Goal: Information Seeking & Learning: Learn about a topic

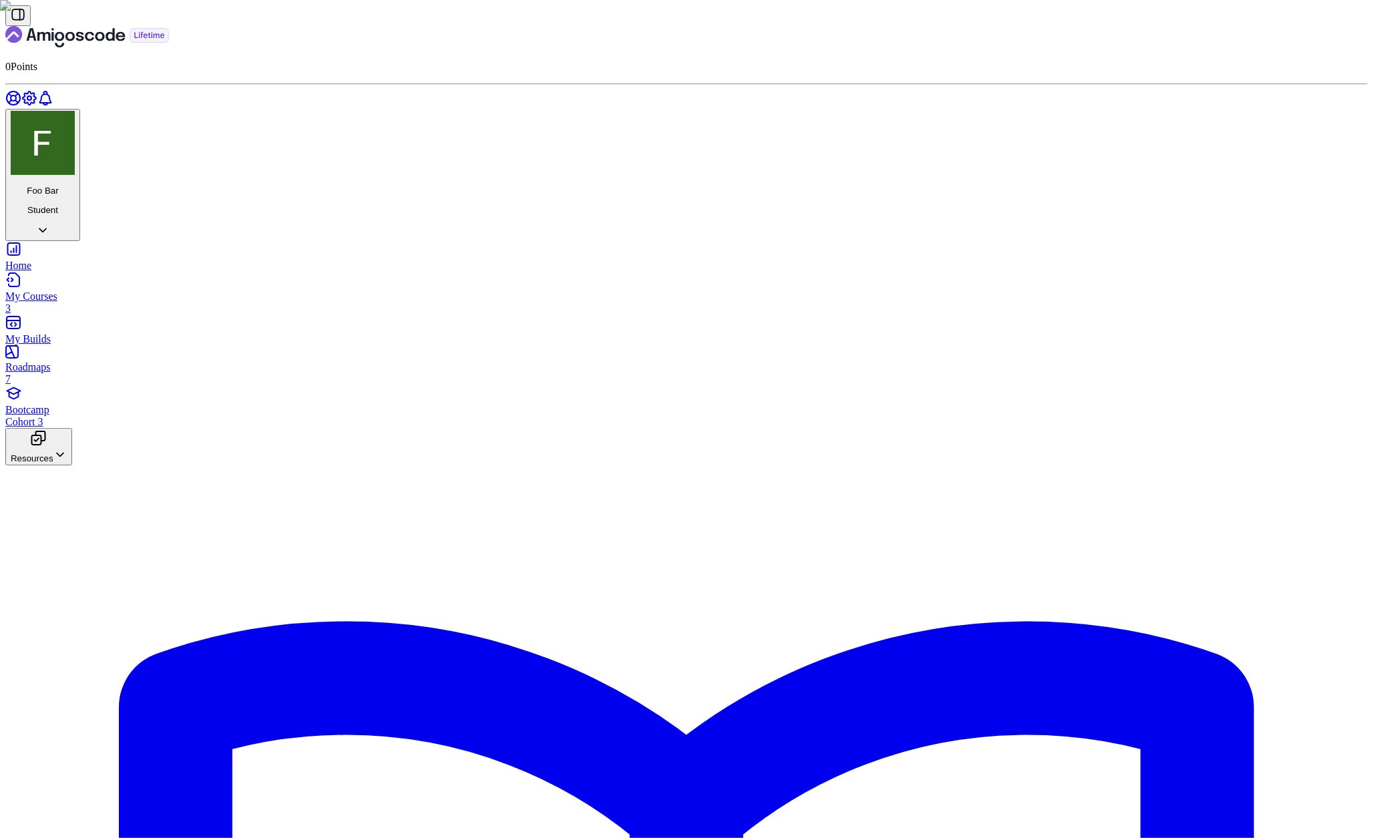
drag, startPoint x: 612, startPoint y: 321, endPoint x: 635, endPoint y: 335, distance: 26.9
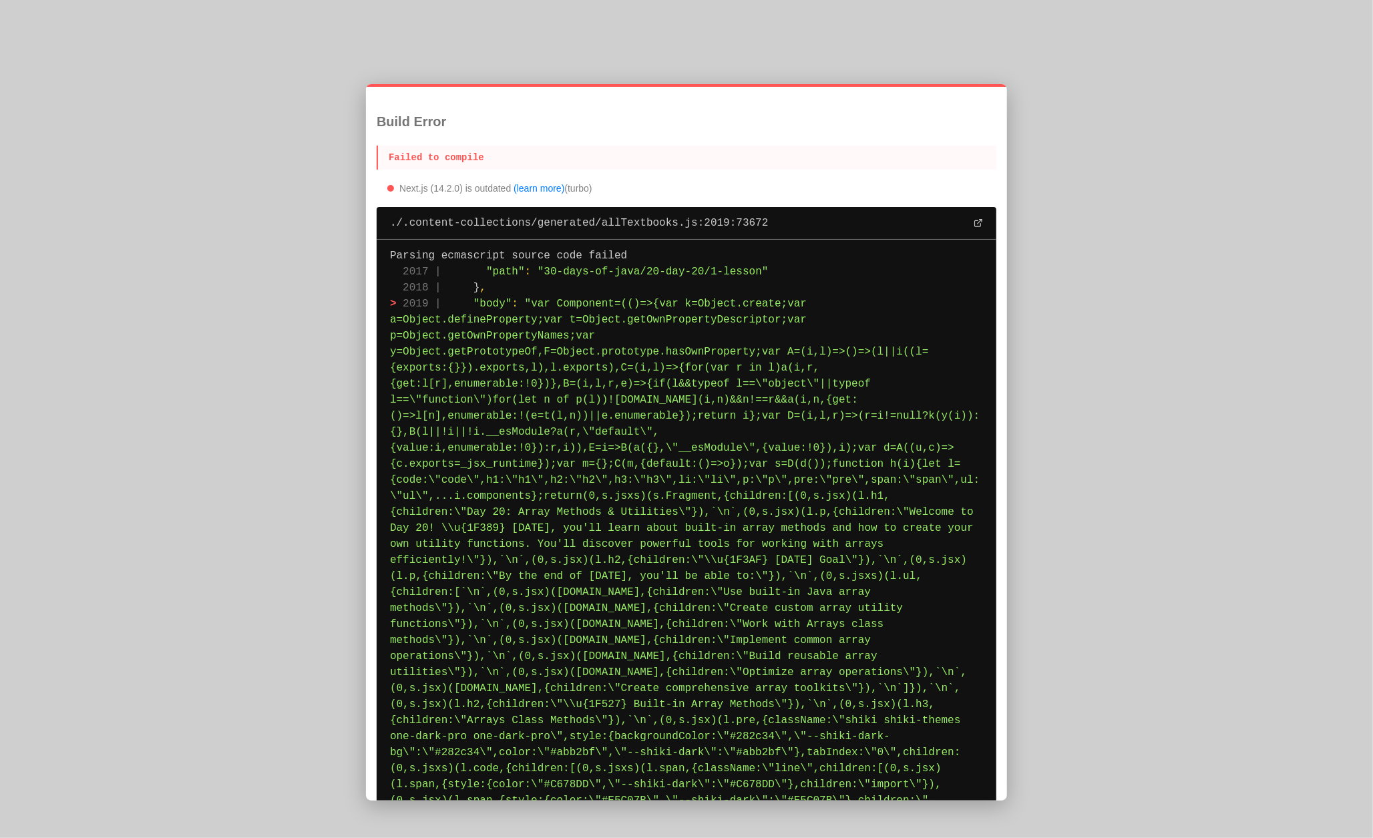
click at [269, 424] on div at bounding box center [686, 419] width 1373 height 838
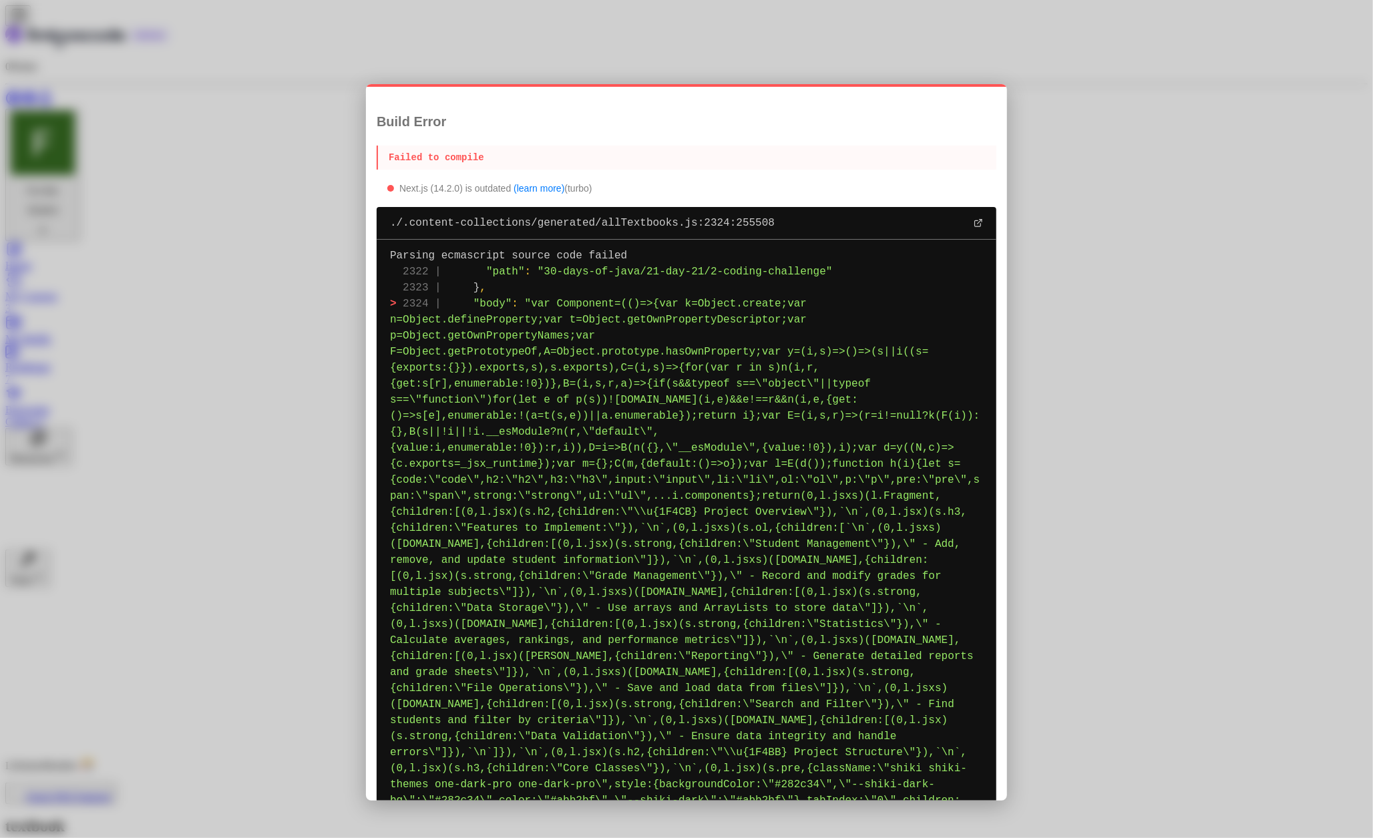
click at [282, 177] on div at bounding box center [686, 419] width 1373 height 838
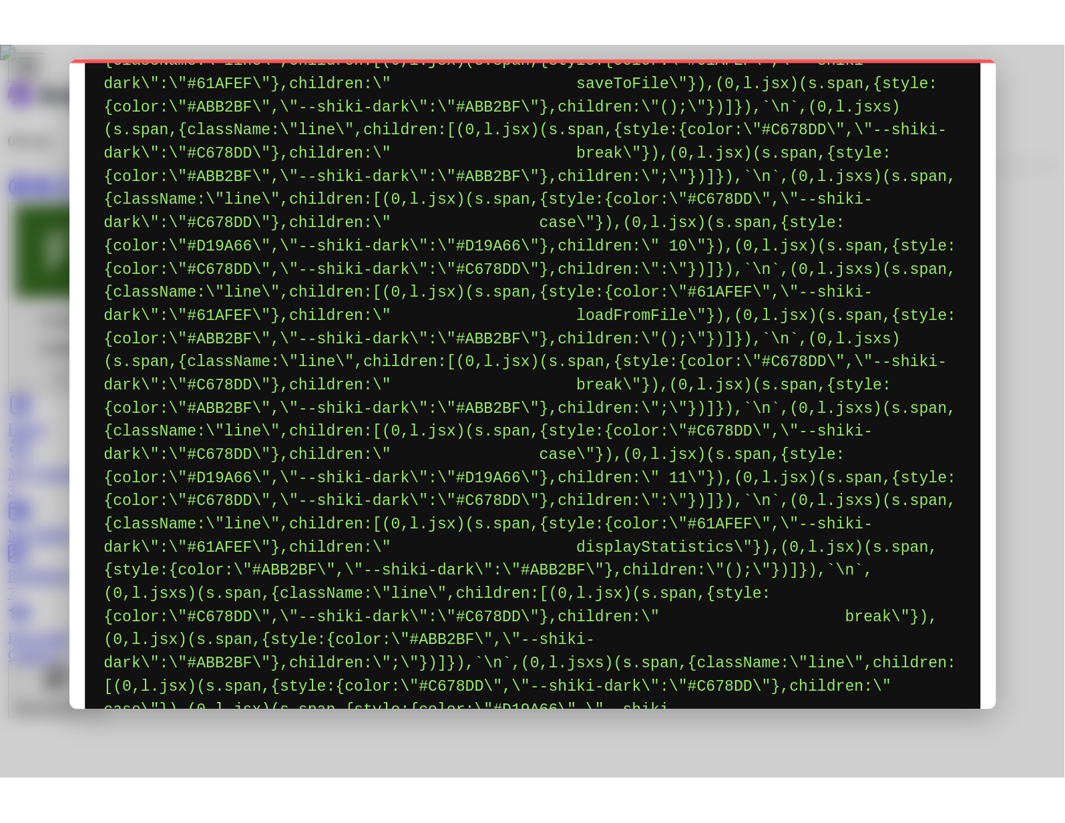
scroll to position [14677, 0]
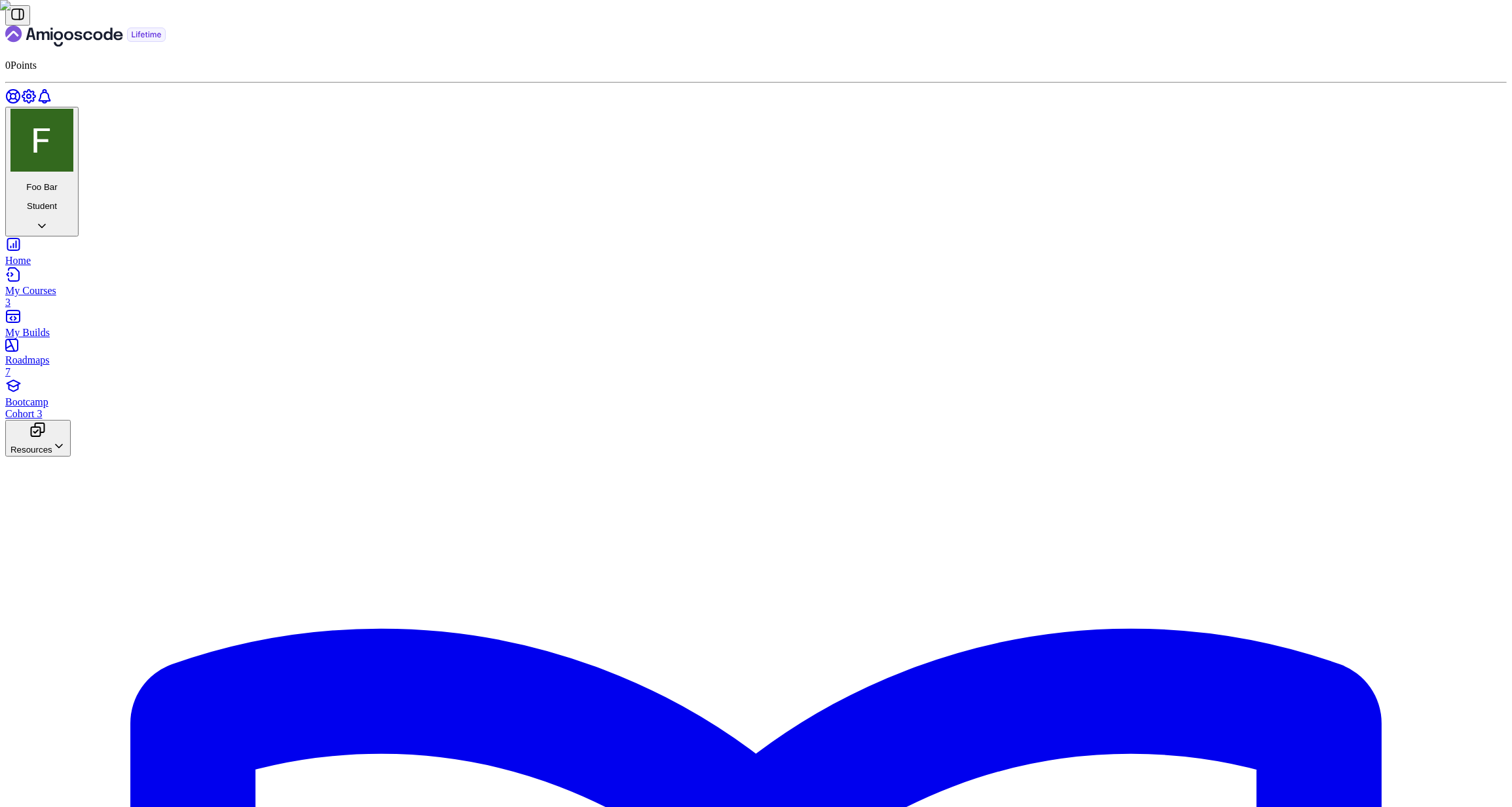
scroll to position [288, 0]
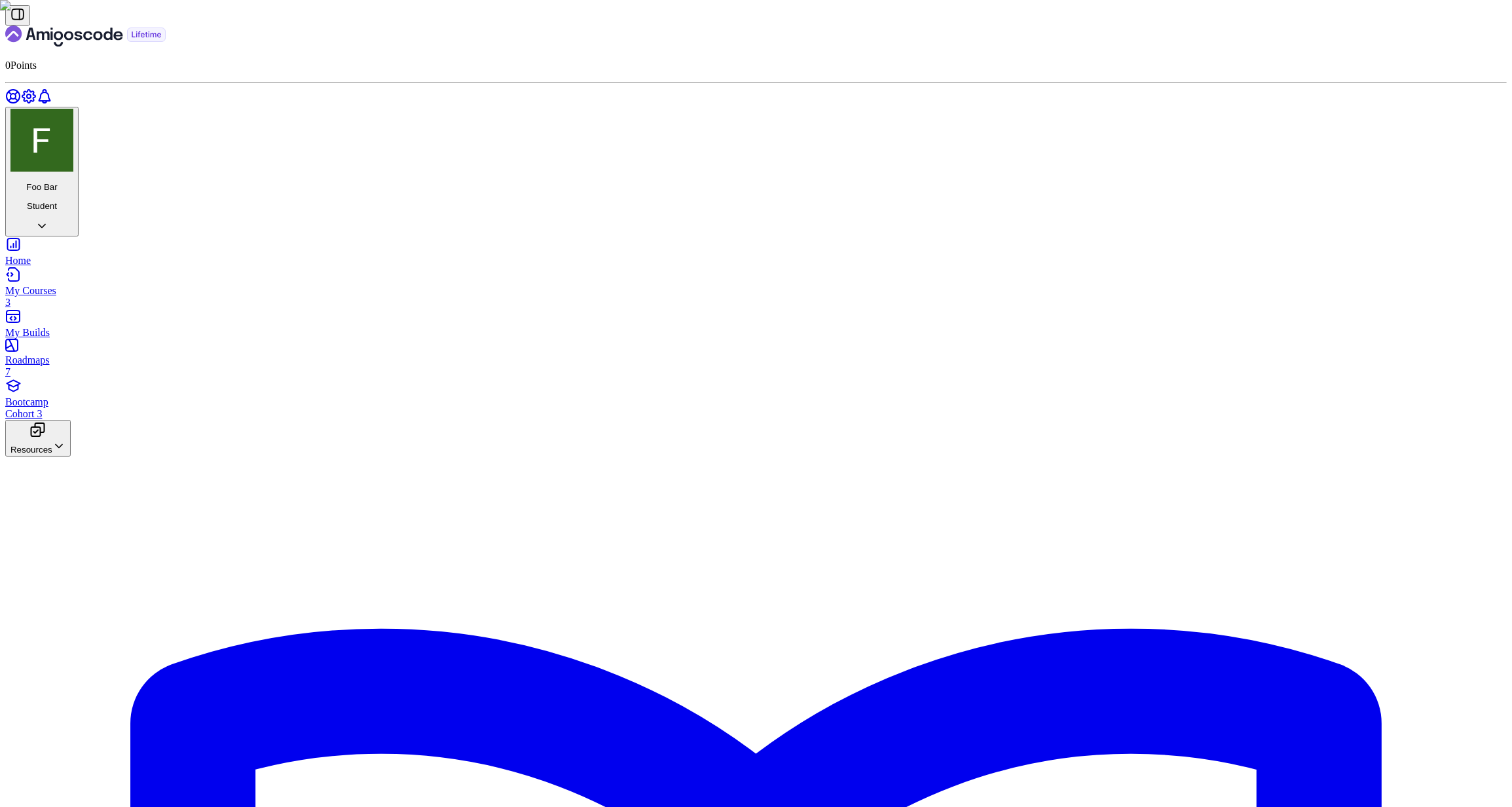
drag, startPoint x: 794, startPoint y: 280, endPoint x: 782, endPoint y: 283, distance: 12.4
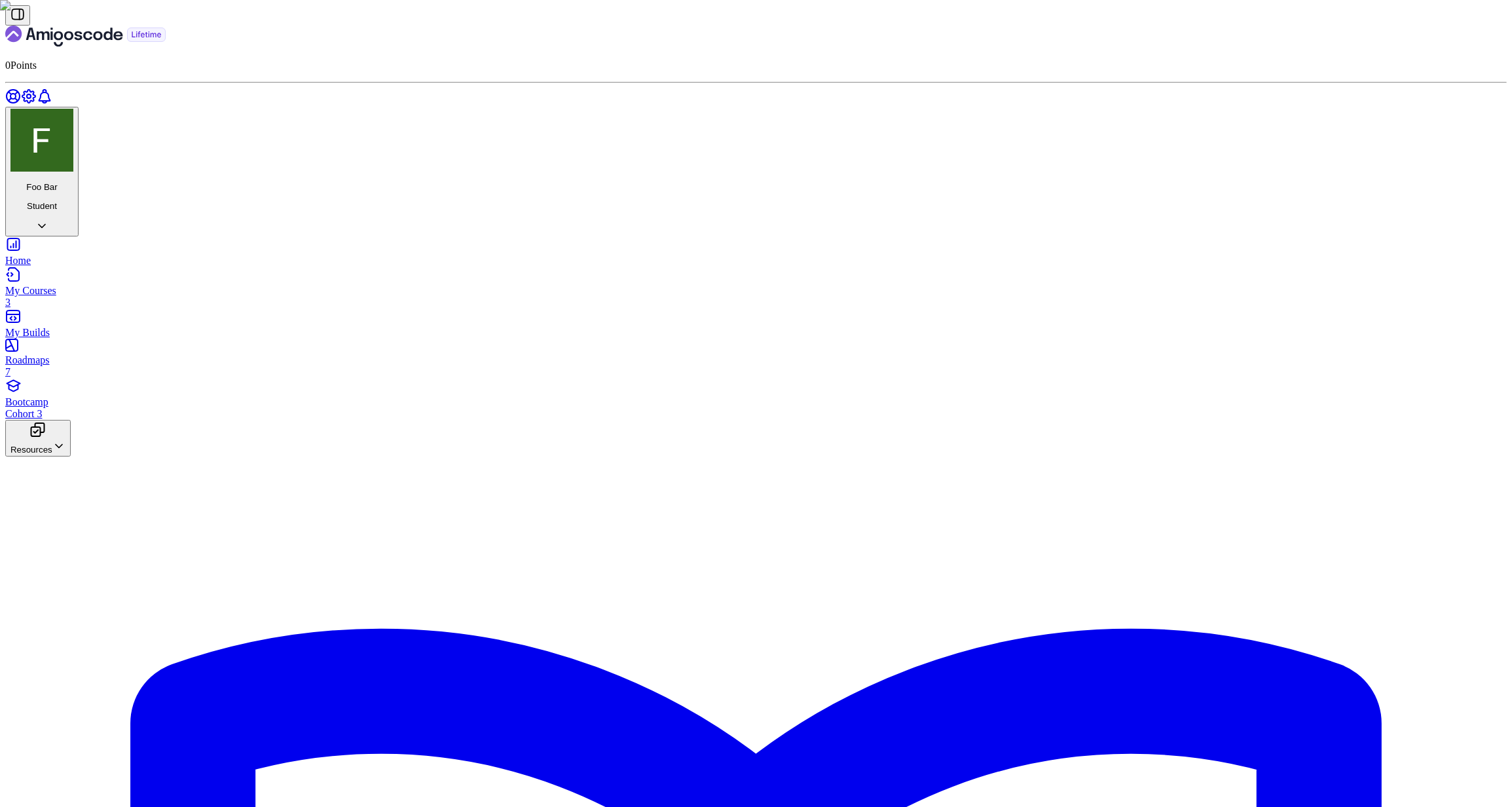
drag, startPoint x: 748, startPoint y: 284, endPoint x: 714, endPoint y: 283, distance: 34.0
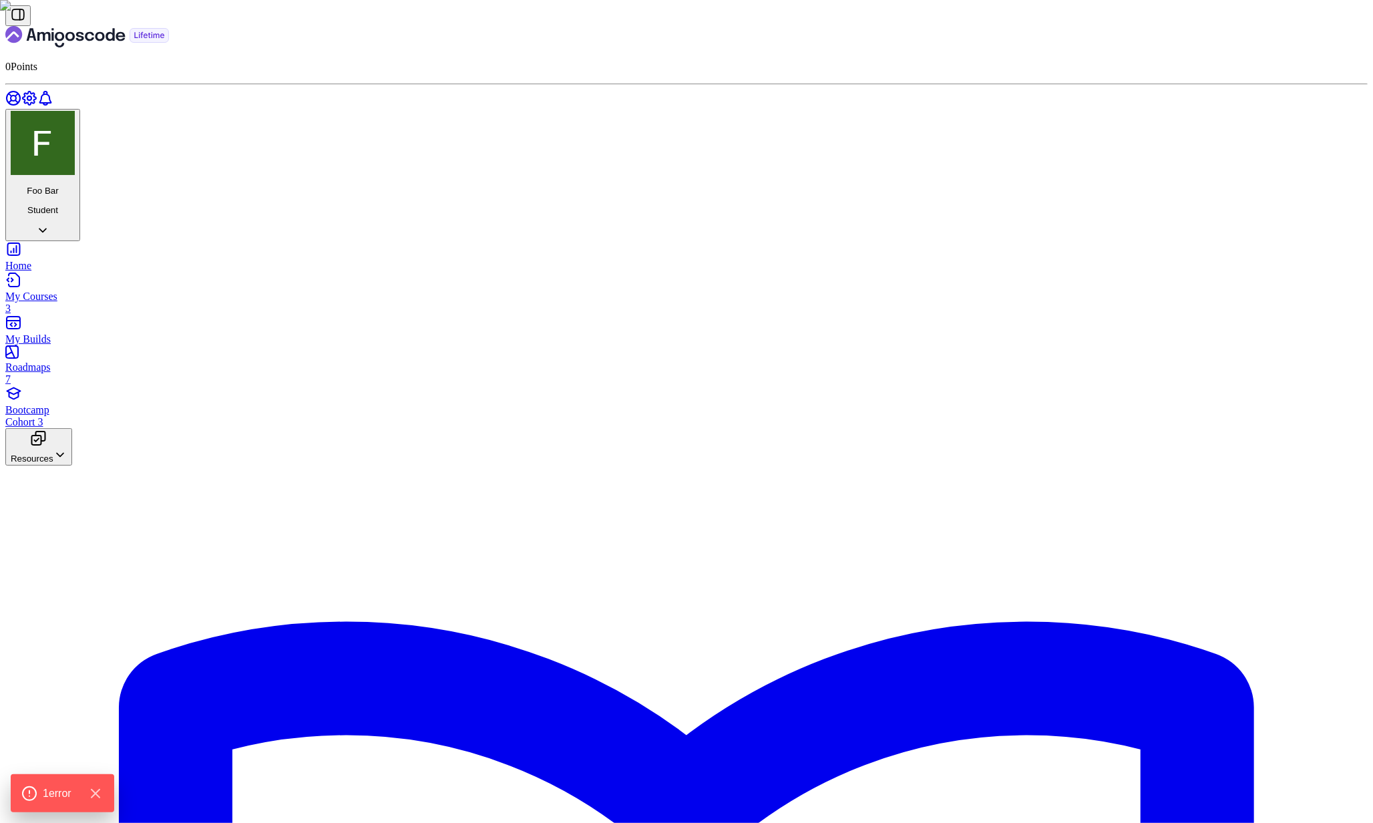
scroll to position [1355, 0]
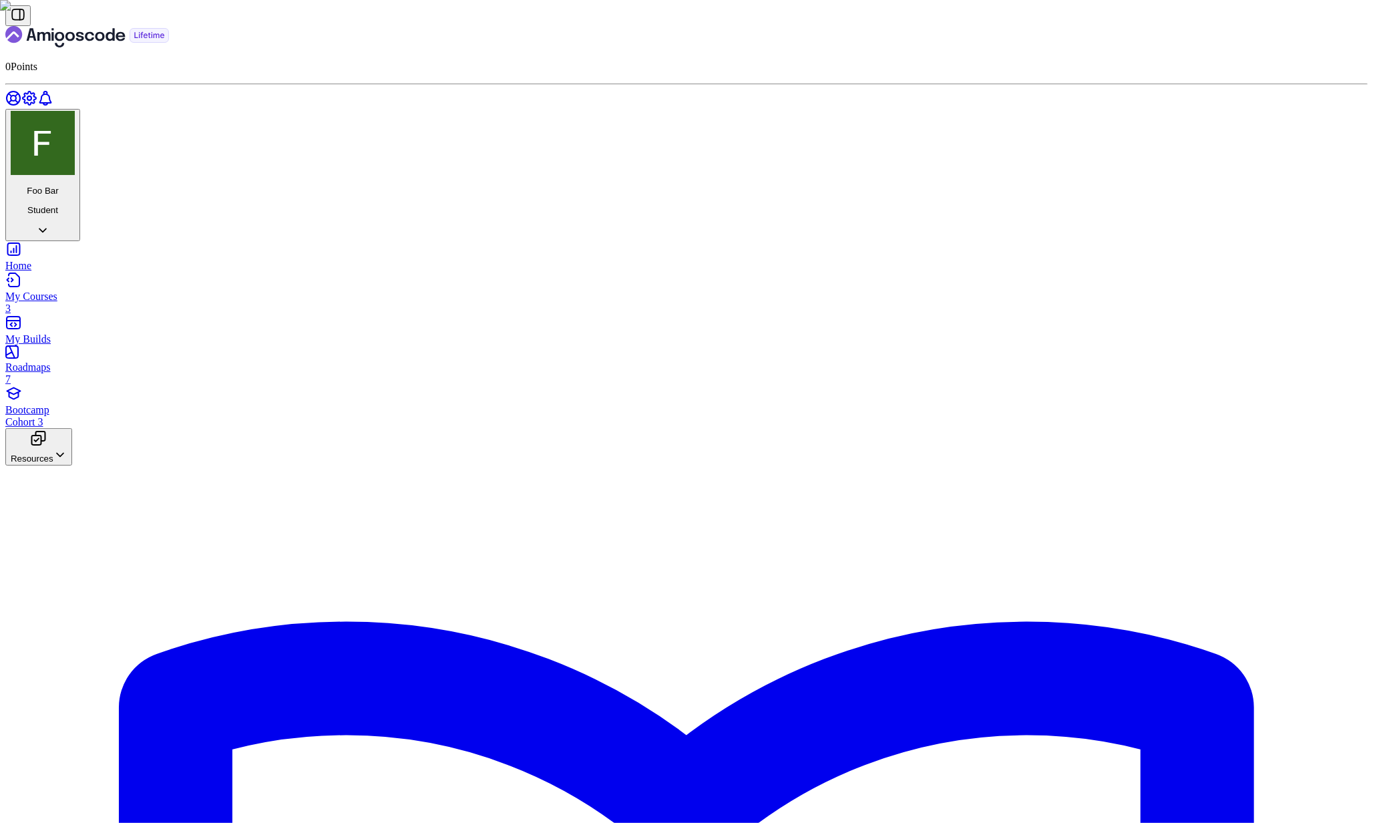
scroll to position [1169, 0]
type input "123-456-7890"
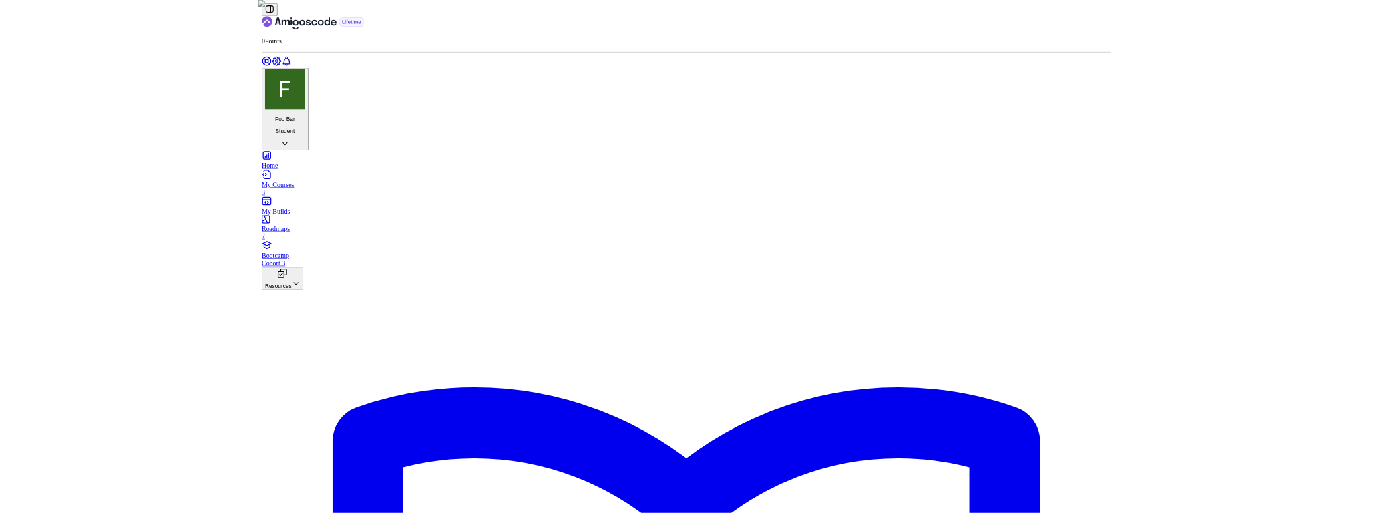
scroll to position [1355, 0]
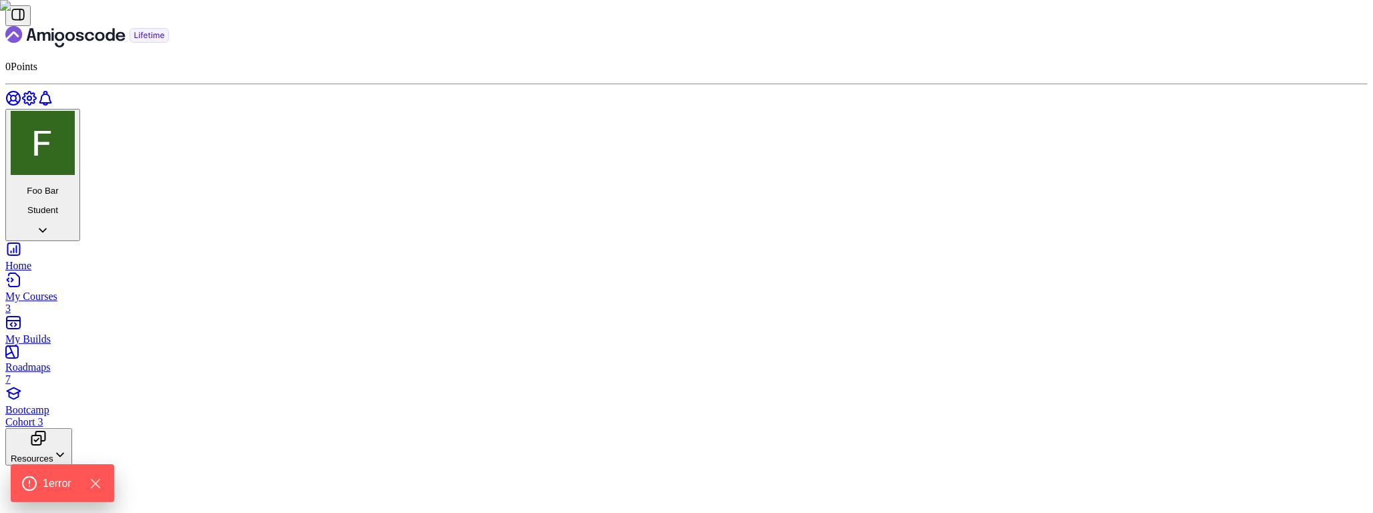
scroll to position [439, 0]
type input "123-456-7890"
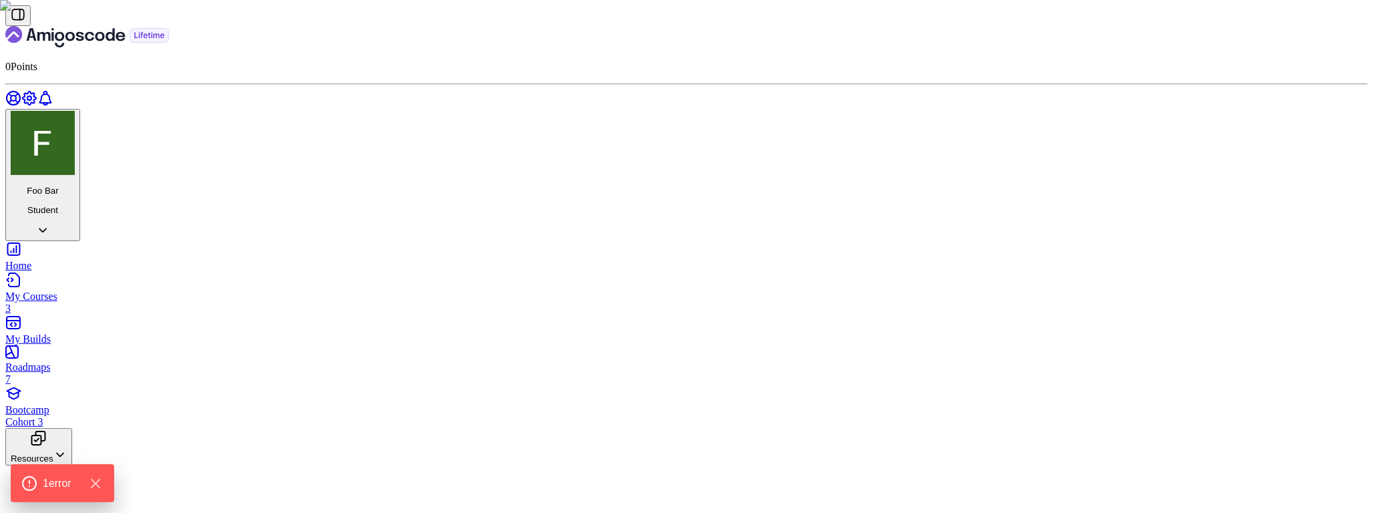
scroll to position [1449, 0]
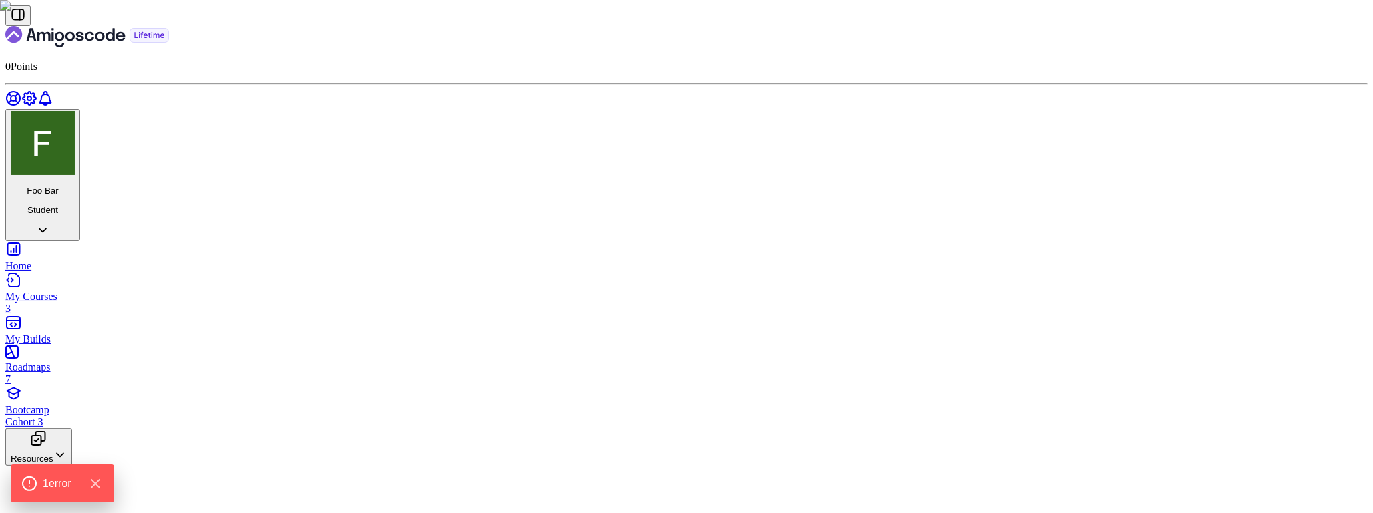
type input "123-456-7890"
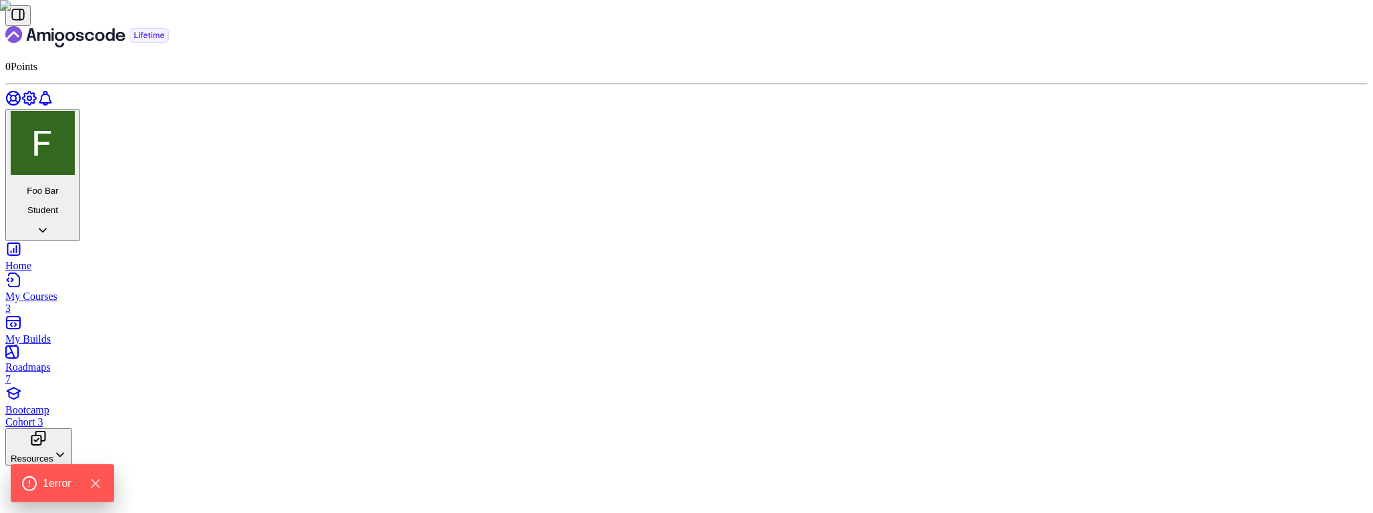
scroll to position [577, 0]
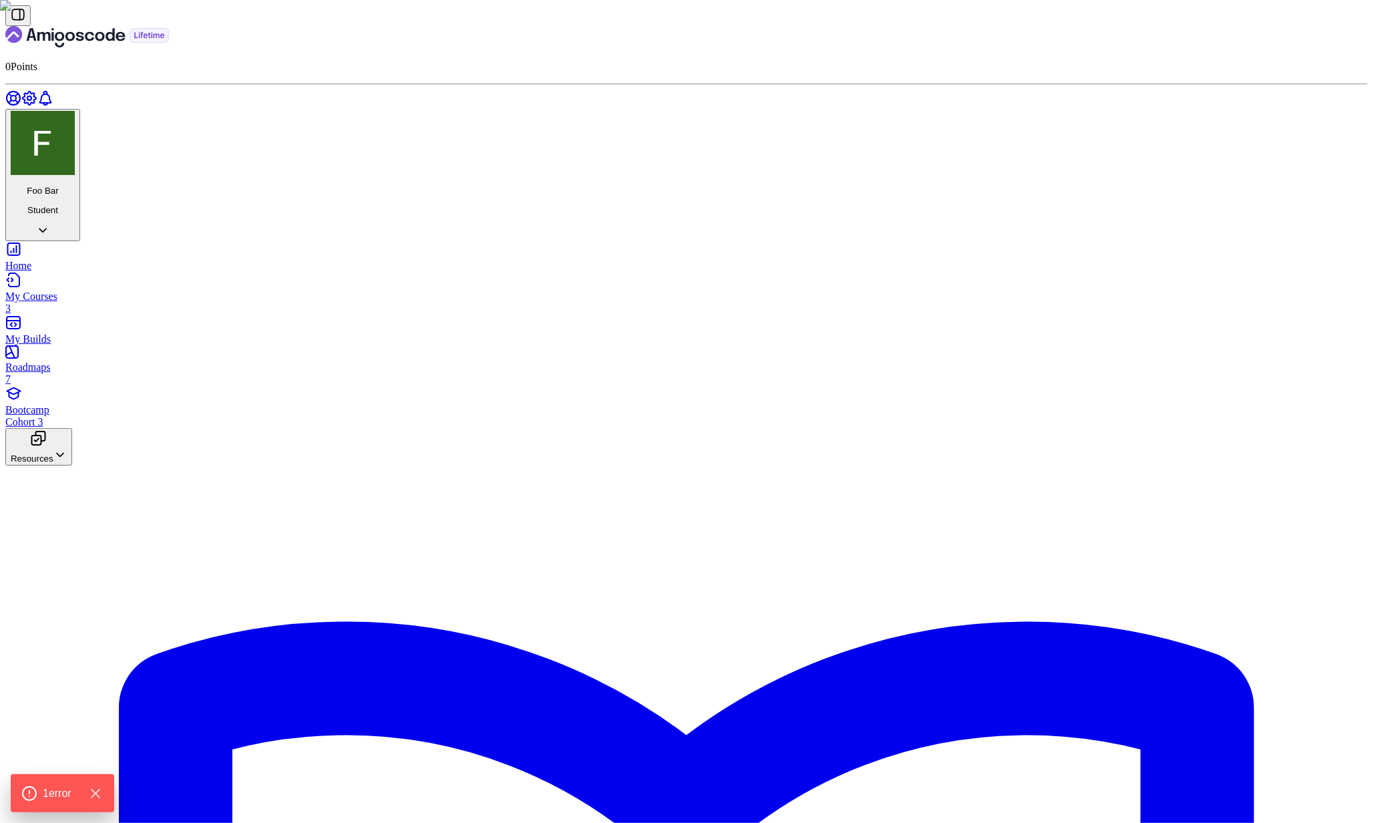
scroll to position [1242, 0]
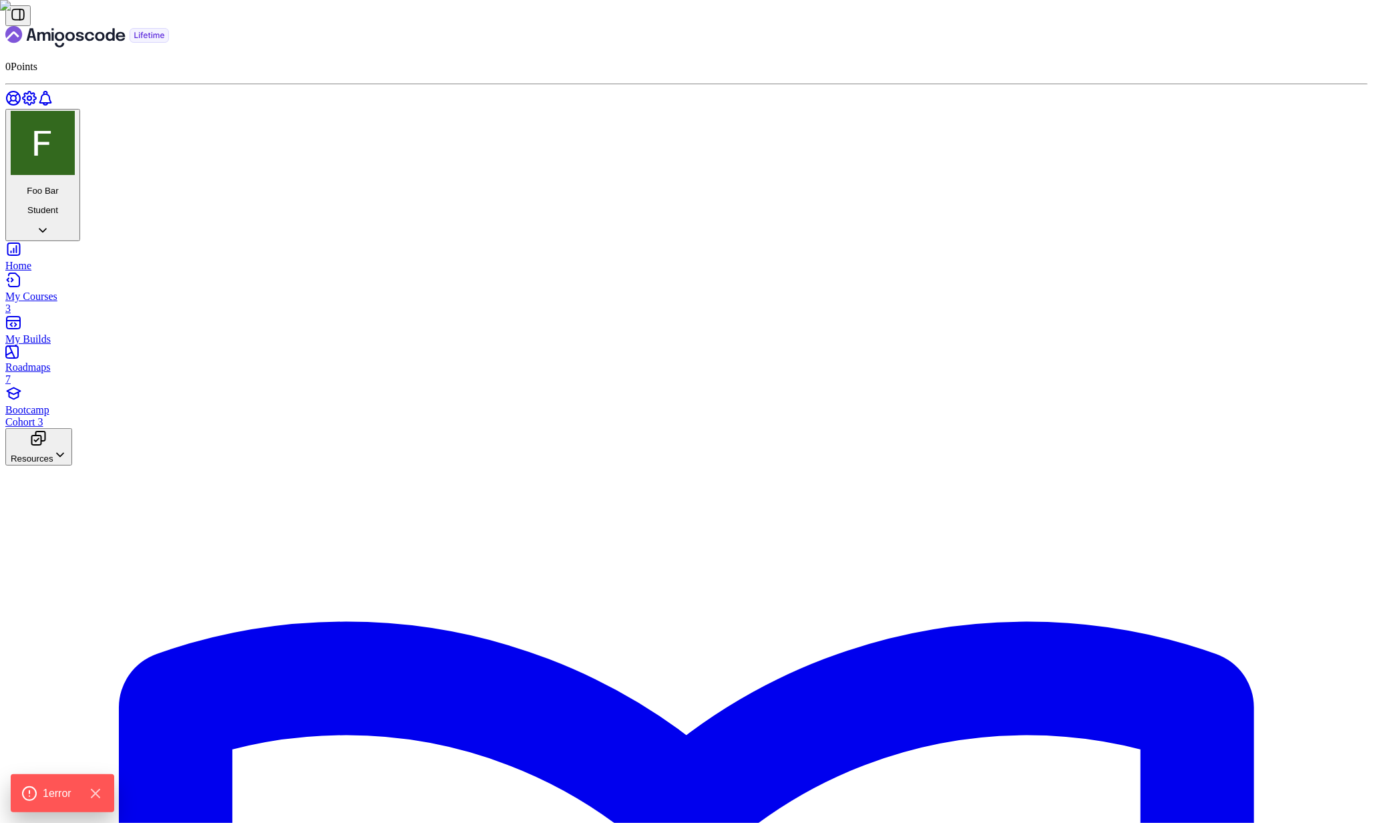
drag, startPoint x: 639, startPoint y: 250, endPoint x: 653, endPoint y: 256, distance: 16.1
drag, startPoint x: 655, startPoint y: 256, endPoint x: 699, endPoint y: 253, distance: 44.2
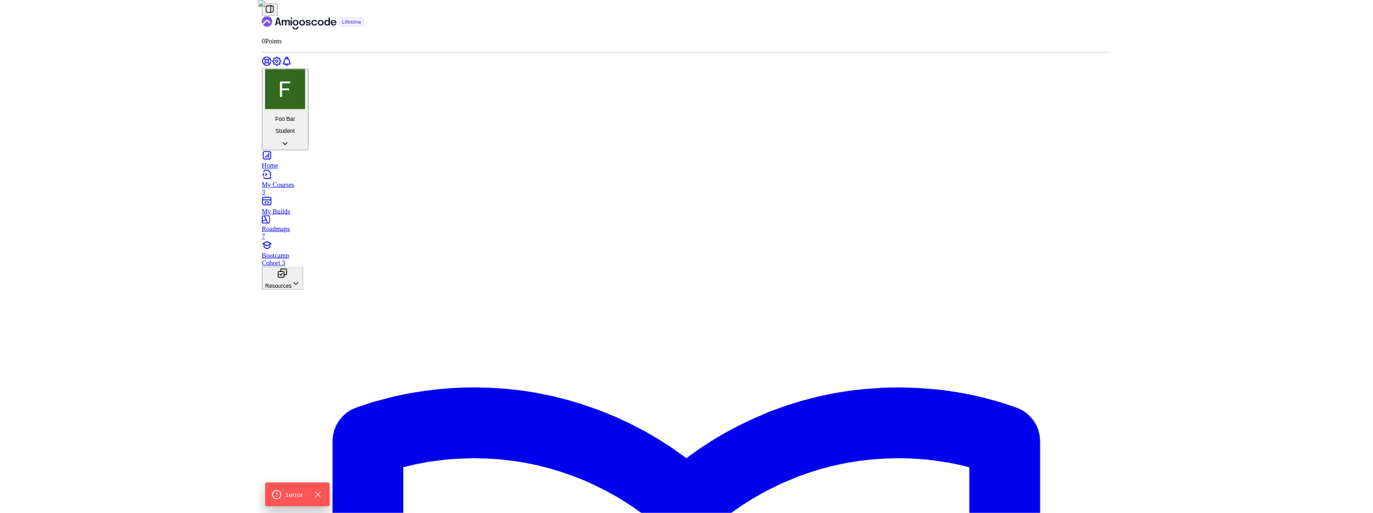
scroll to position [1600, 0]
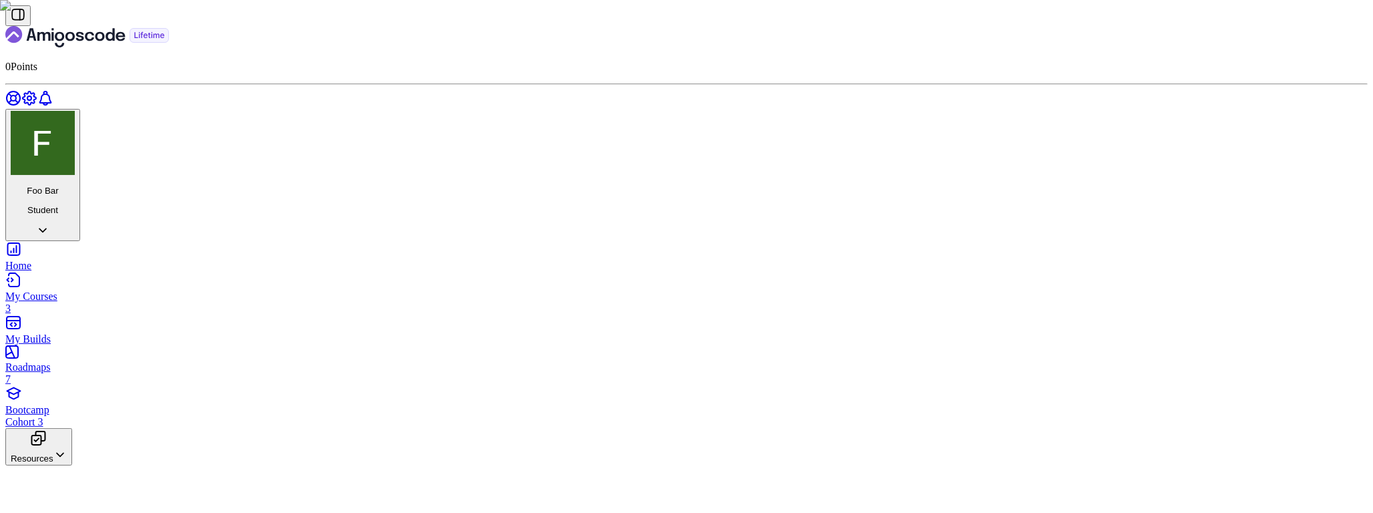
scroll to position [445, 0]
